Goal: Task Accomplishment & Management: Manage account settings

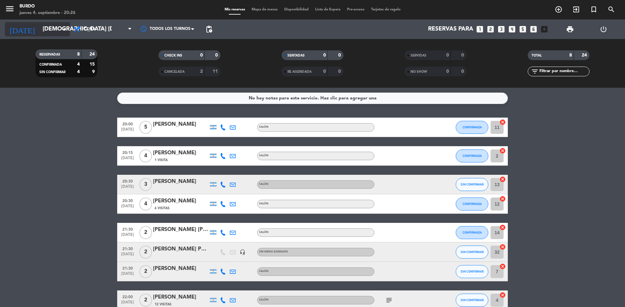
click at [68, 27] on icon "arrow_drop_down" at bounding box center [65, 29] width 8 height 8
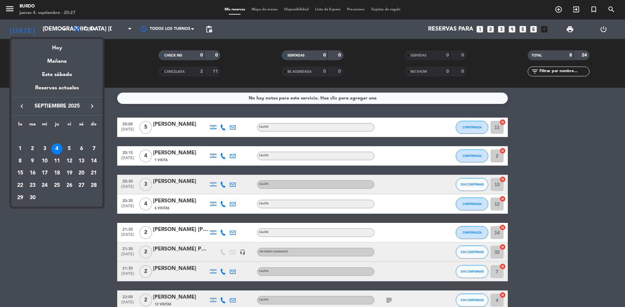
click at [90, 106] on icon "keyboard_arrow_right" at bounding box center [92, 106] width 8 height 8
click at [23, 106] on icon "keyboard_arrow_left" at bounding box center [22, 106] width 8 height 8
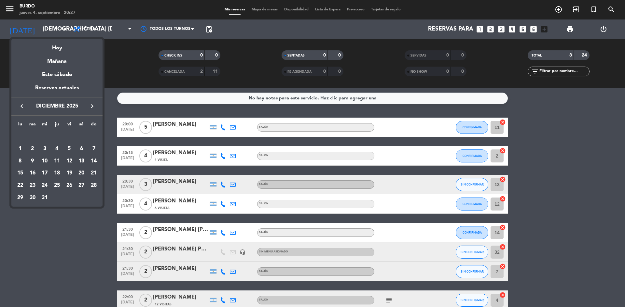
click at [23, 106] on icon "keyboard_arrow_left" at bounding box center [22, 106] width 8 height 8
click at [91, 108] on icon "keyboard_arrow_right" at bounding box center [92, 106] width 8 height 8
click at [22, 106] on icon "keyboard_arrow_left" at bounding box center [22, 106] width 8 height 8
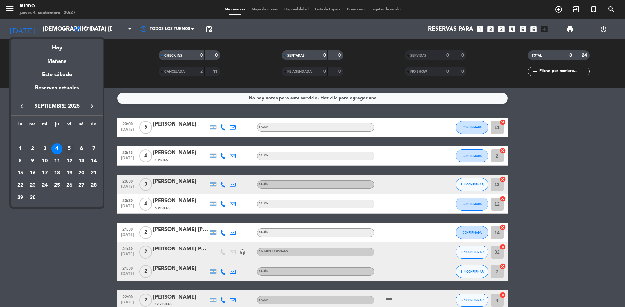
click at [66, 148] on div "5" at bounding box center [69, 148] width 11 height 11
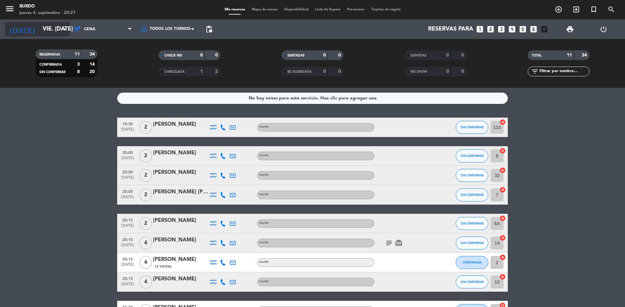
click at [66, 31] on icon "arrow_drop_down" at bounding box center [65, 29] width 8 height 8
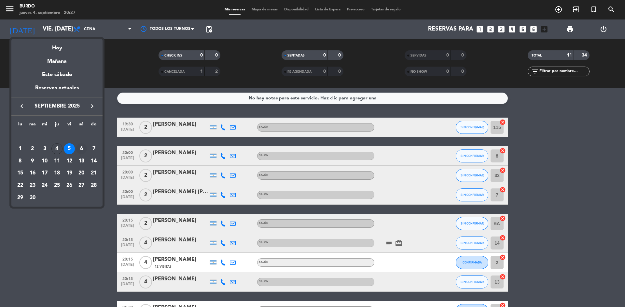
click at [81, 152] on div "6" at bounding box center [81, 148] width 11 height 11
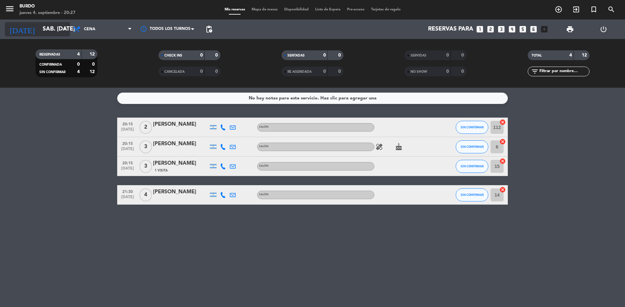
click at [54, 30] on input "sáb. [DATE]" at bounding box center [76, 29] width 75 height 13
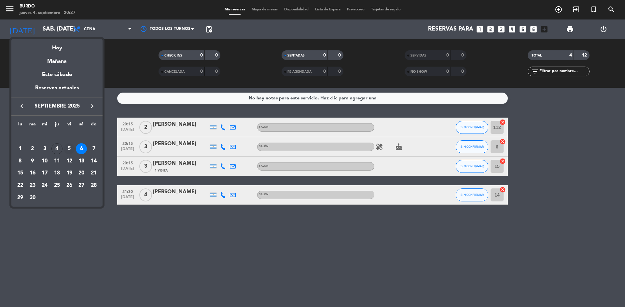
click at [69, 148] on div "5" at bounding box center [69, 148] width 11 height 11
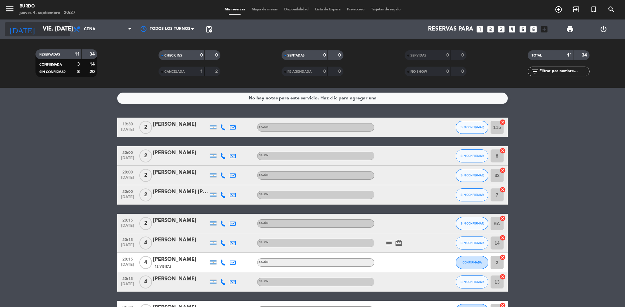
click at [61, 32] on icon "arrow_drop_down" at bounding box center [65, 29] width 8 height 8
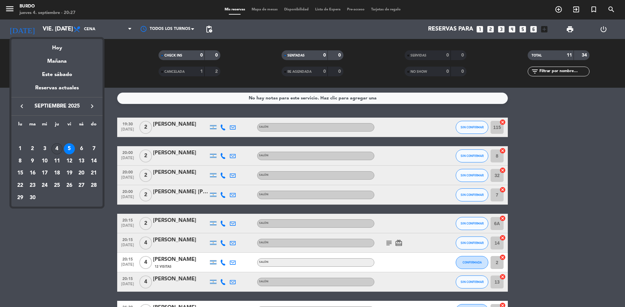
click at [58, 148] on div "4" at bounding box center [56, 148] width 11 height 11
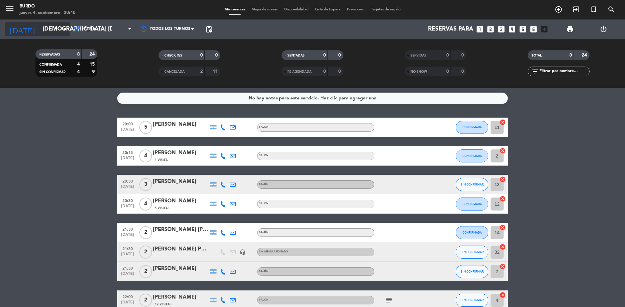
click at [51, 25] on input "[DEMOGRAPHIC_DATA] [DATE]" at bounding box center [76, 29] width 75 height 13
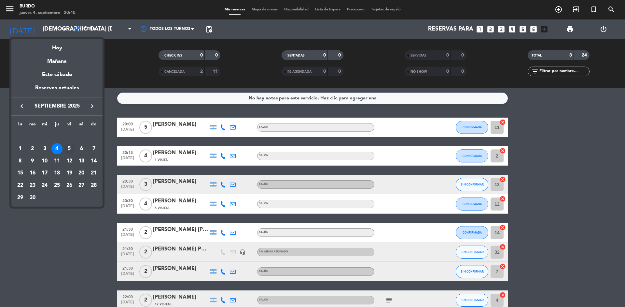
click at [70, 148] on div "5" at bounding box center [69, 148] width 11 height 11
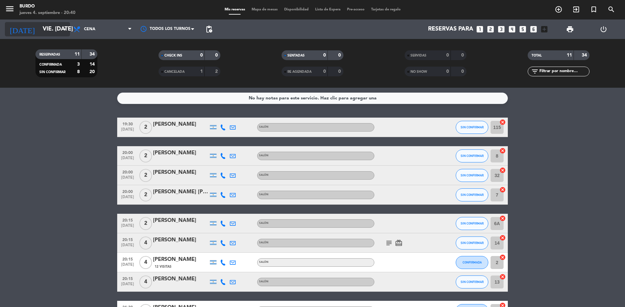
click at [51, 24] on input "vie. [DATE]" at bounding box center [76, 29] width 75 height 13
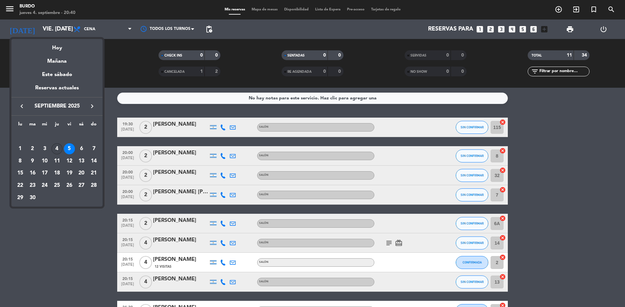
click at [60, 147] on div "4" at bounding box center [56, 148] width 11 height 11
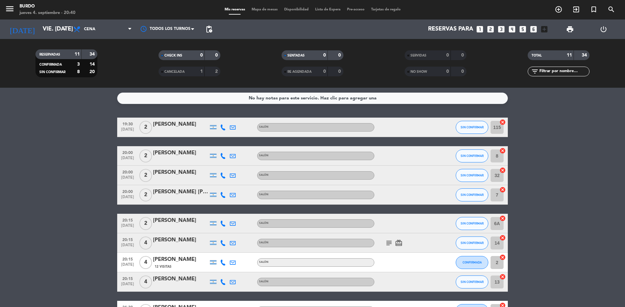
type input "[DEMOGRAPHIC_DATA] [DATE]"
